Goal: Transaction & Acquisition: Purchase product/service

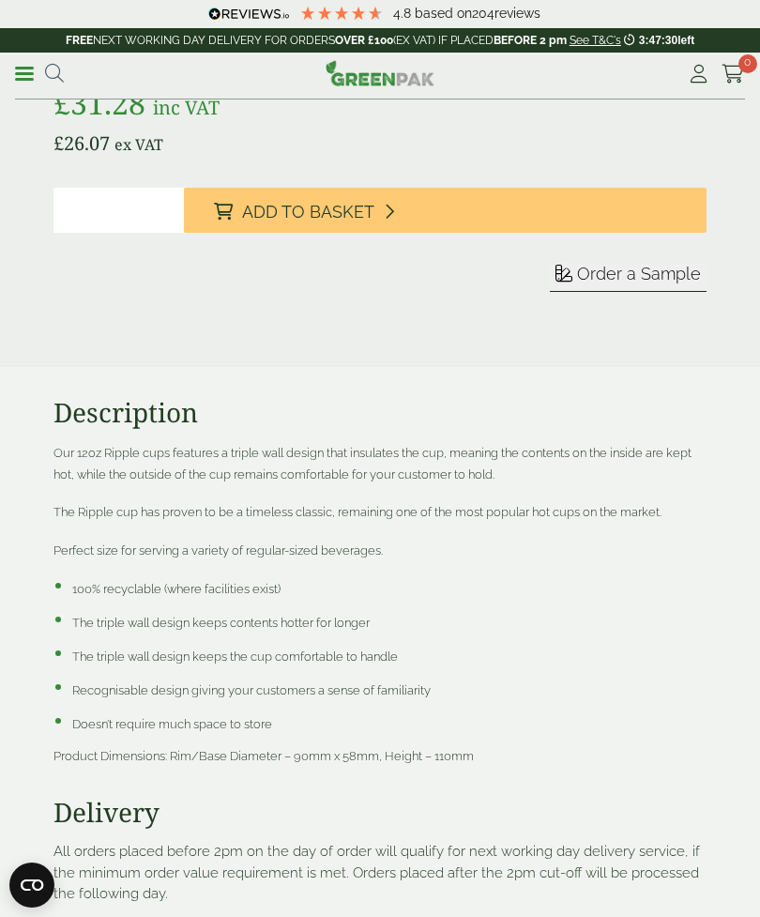
scroll to position [1630, 0]
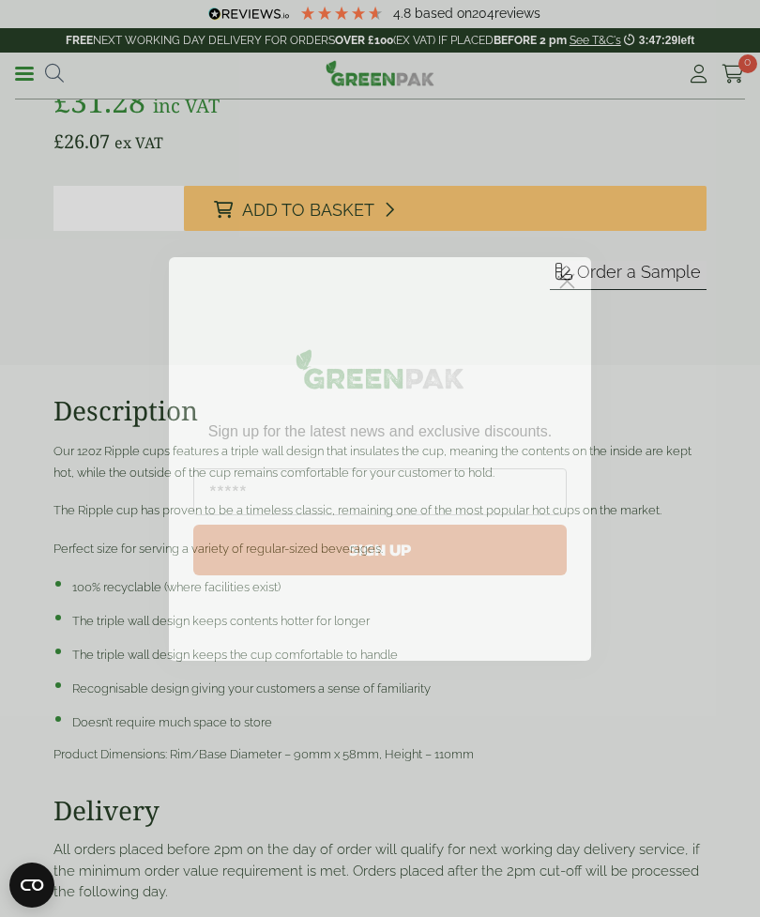
click at [579, 295] on circle "Close dialog" at bounding box center [567, 280] width 31 height 31
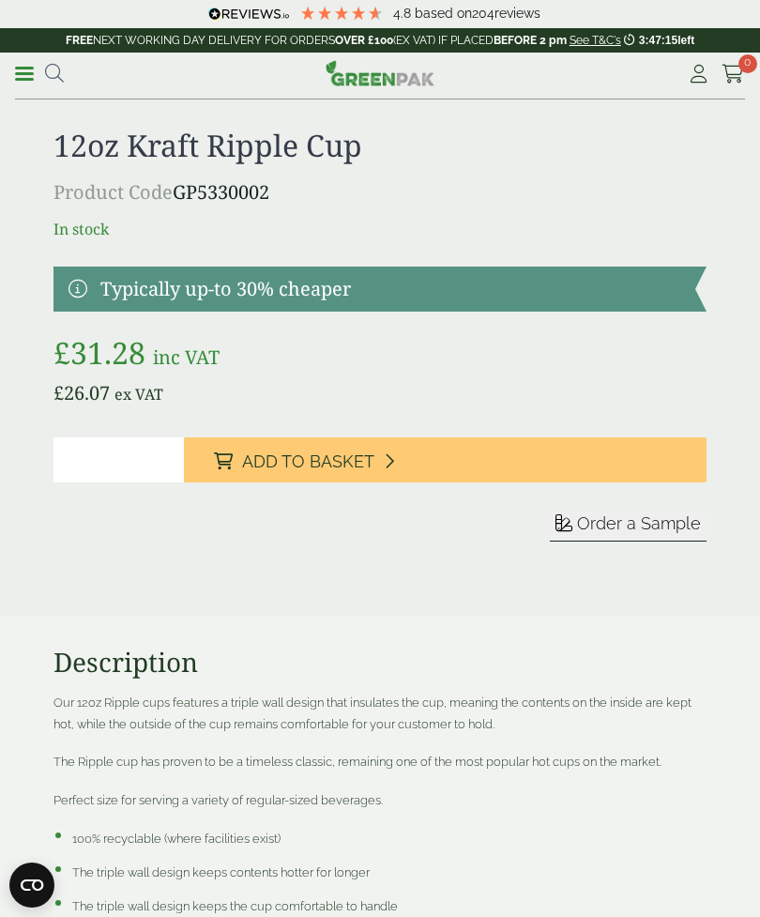
scroll to position [1352, 0]
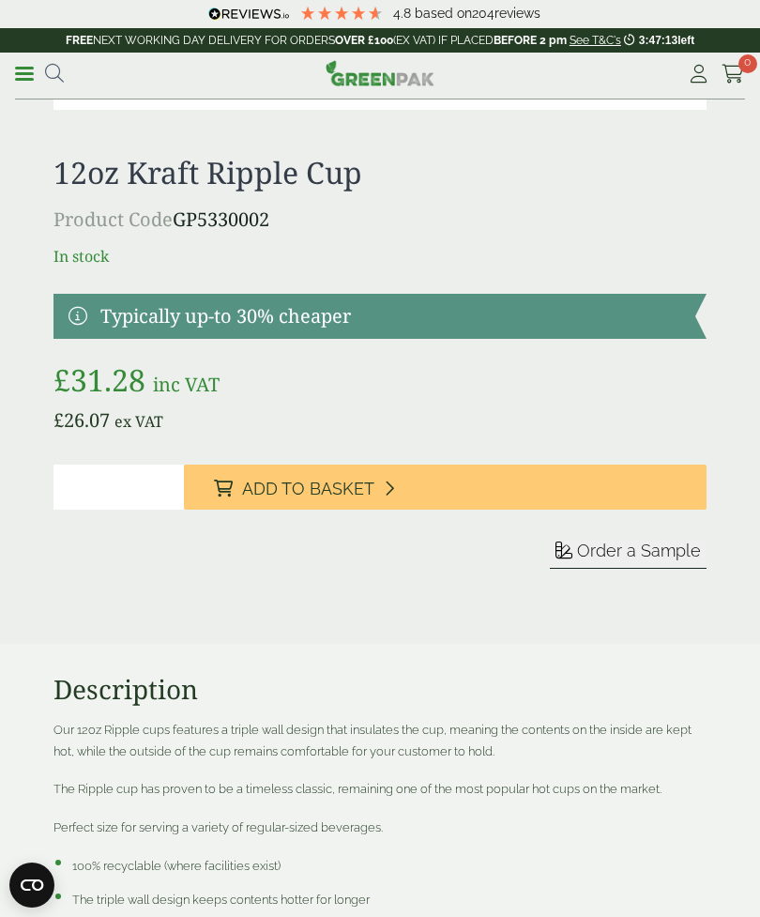
click at [334, 481] on span "Add to Basket" at bounding box center [308, 488] width 132 height 21
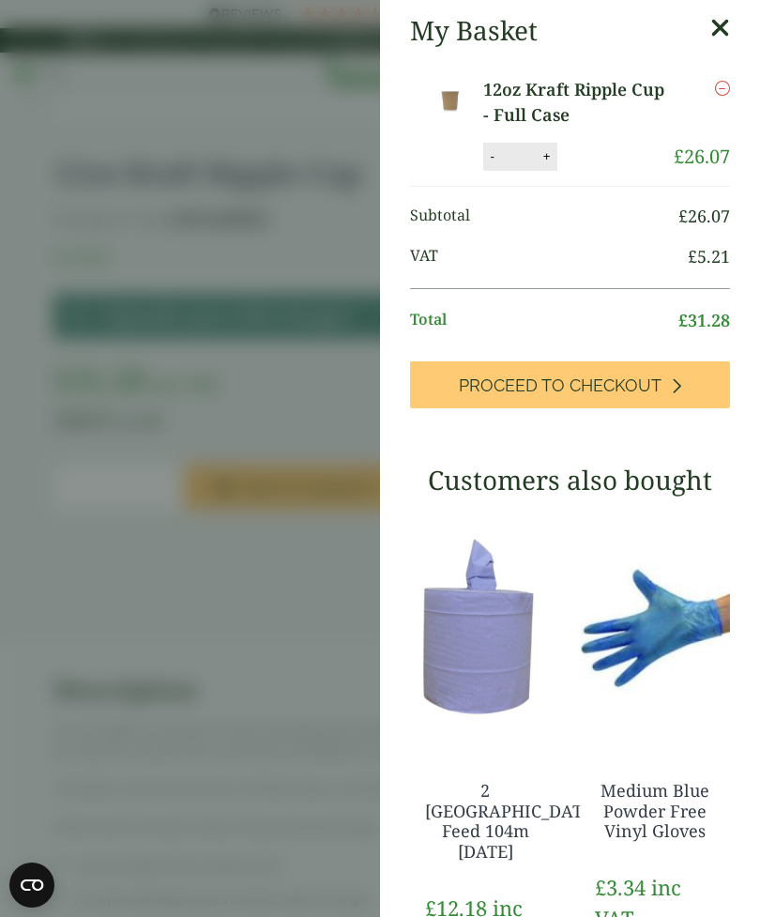
click at [465, 893] on bdi "£ 12.18" at bounding box center [456, 907] width 62 height 28
click at [614, 384] on span "Proceed to Checkout" at bounding box center [560, 385] width 203 height 21
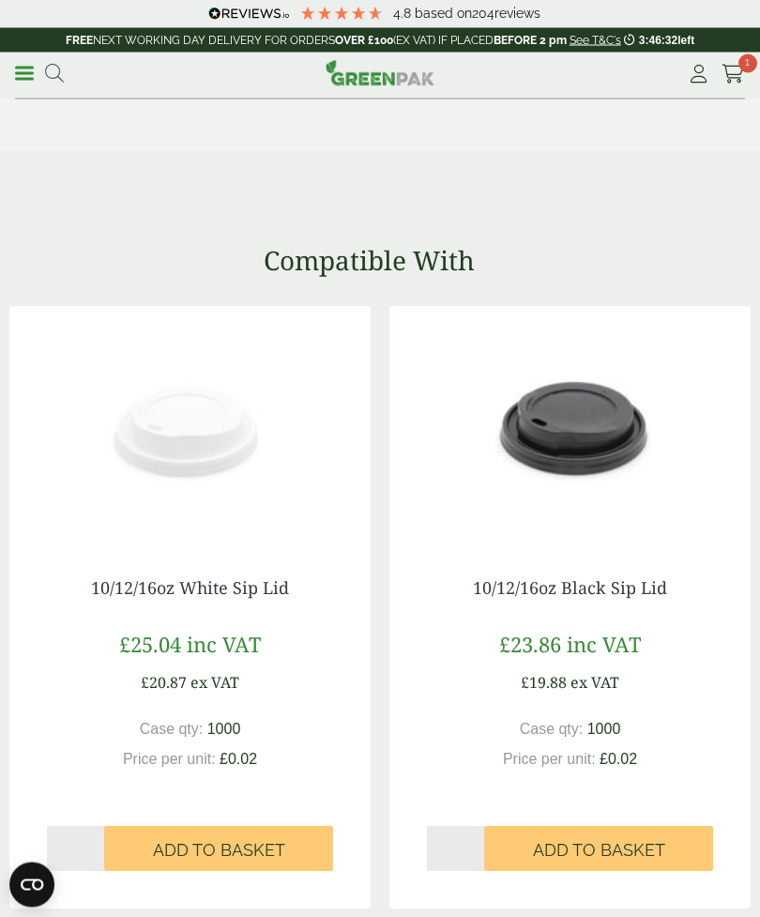
scroll to position [2577, 0]
click at [548, 840] on span "Add to Basket" at bounding box center [599, 850] width 132 height 21
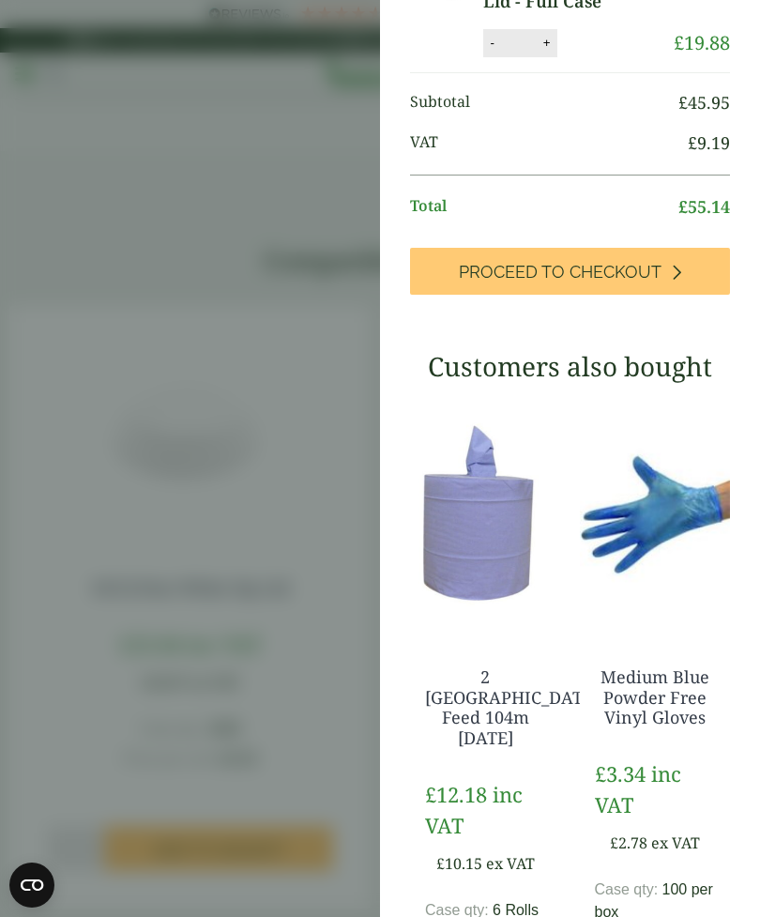
scroll to position [288, 0]
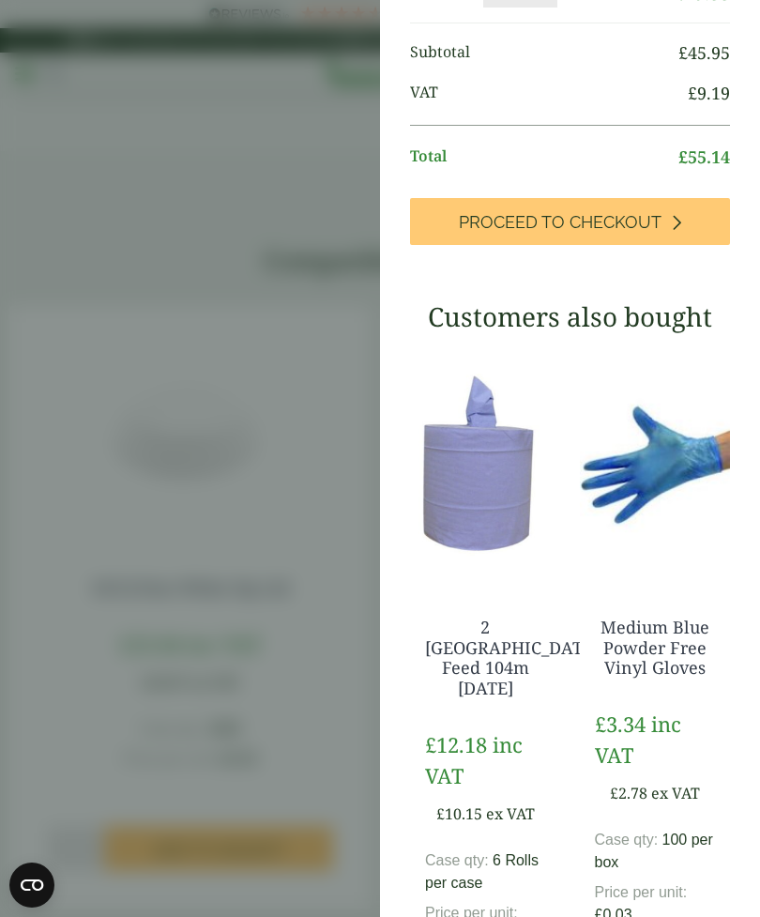
click at [479, 651] on link "2 [GEOGRAPHIC_DATA] Feed 104m [DATE]" at bounding box center [512, 656] width 174 height 83
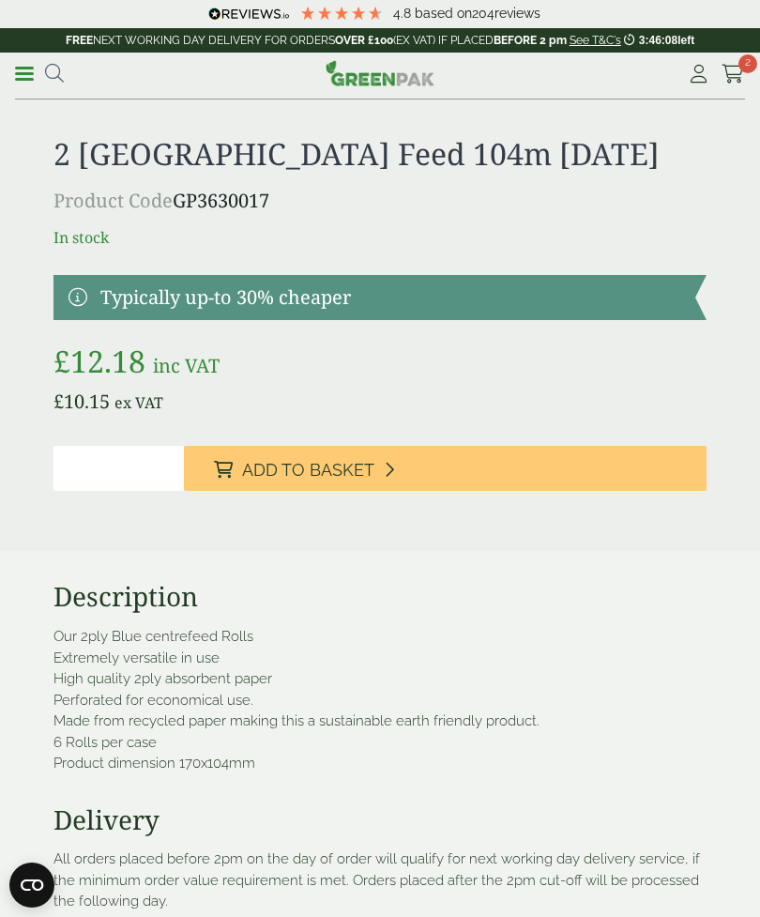
scroll to position [498, 0]
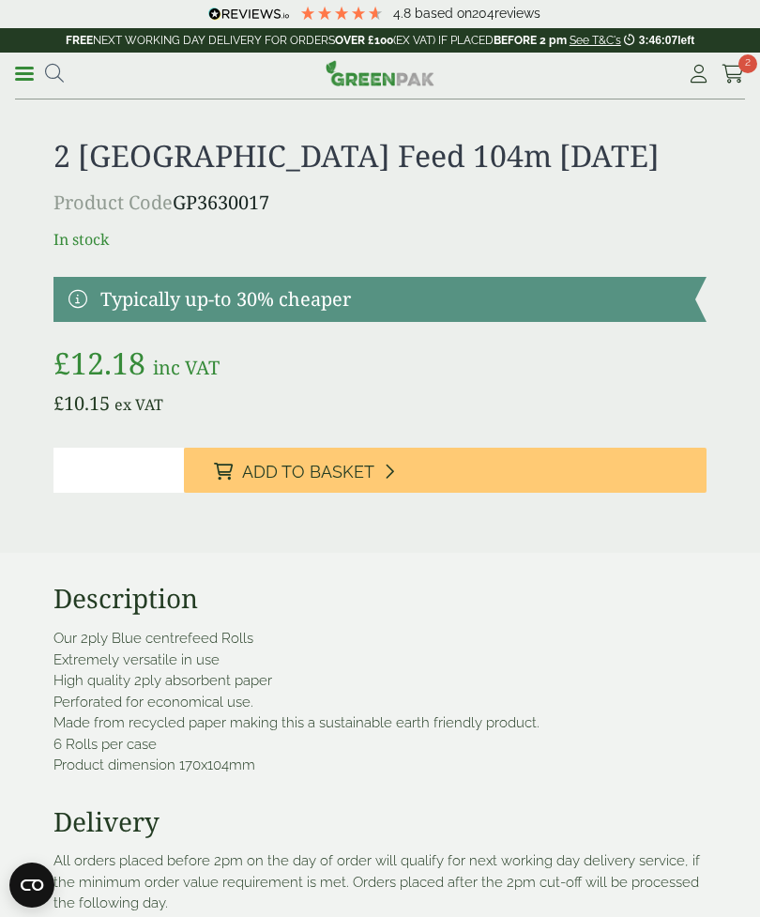
click at [352, 469] on span "Add to Basket" at bounding box center [308, 472] width 132 height 21
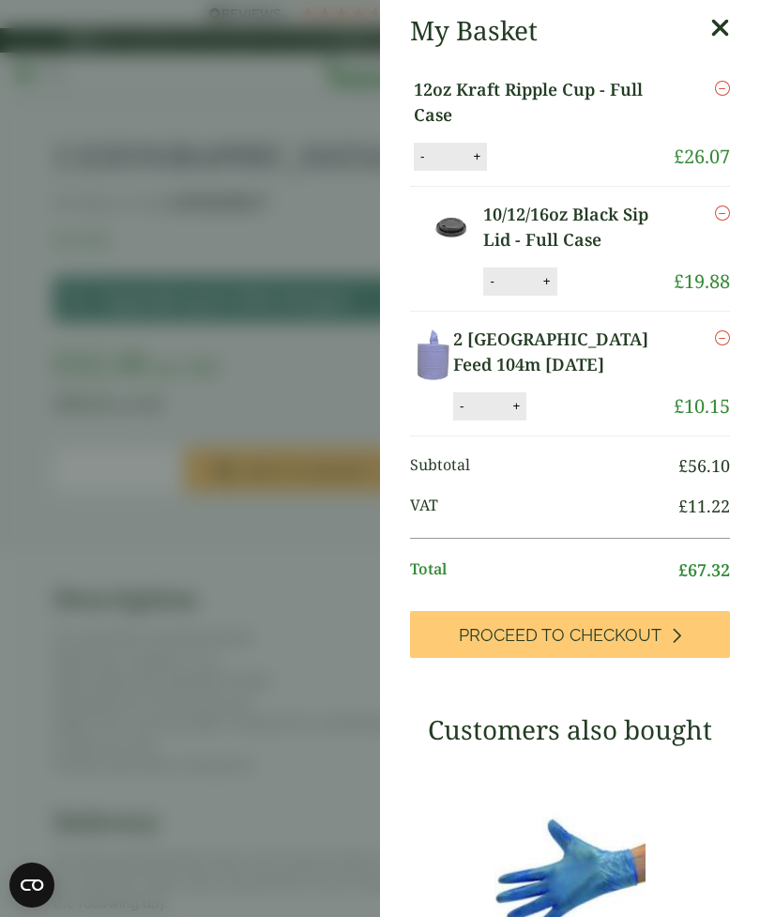
scroll to position [0, 0]
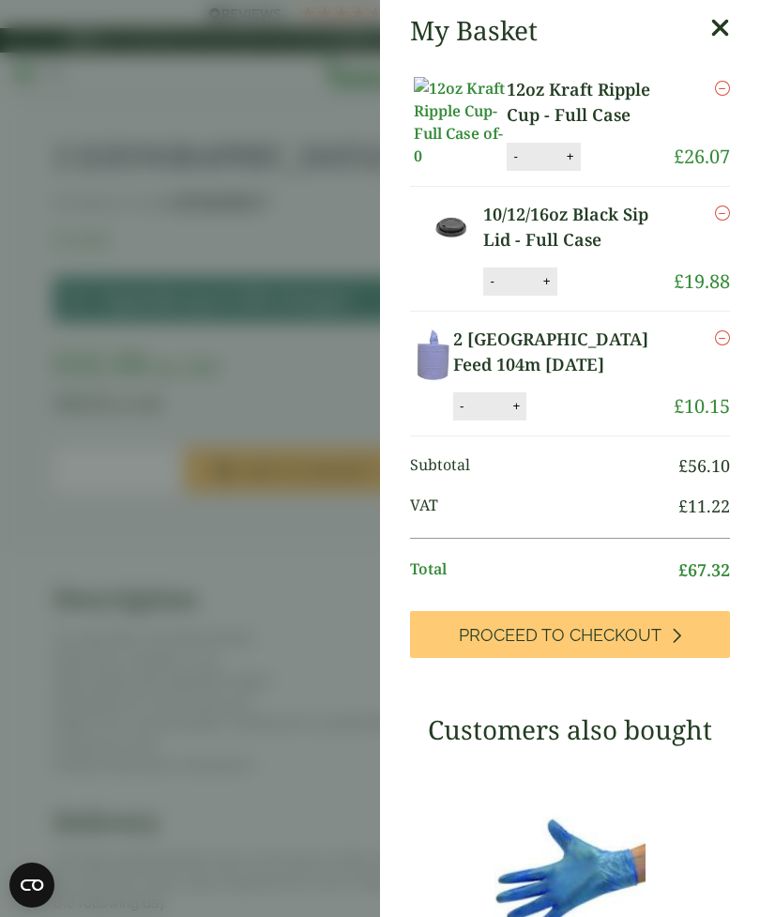
click at [544, 105] on link "12oz Kraft Ripple Cup - Full Case" at bounding box center [590, 102] width 167 height 51
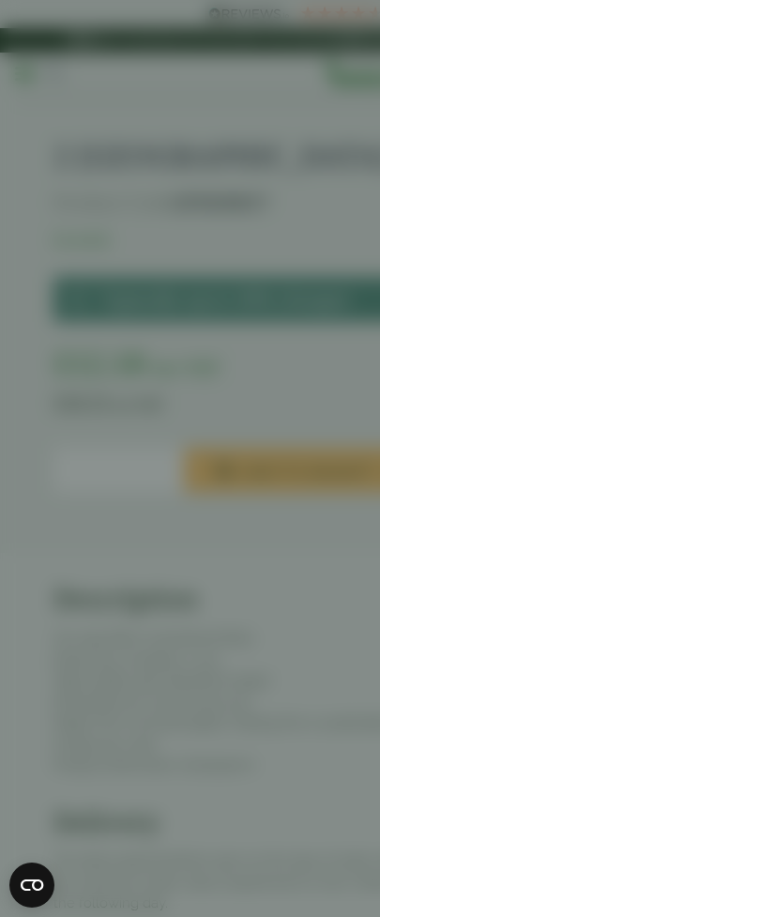
scroll to position [558, 0]
